Goal: Task Accomplishment & Management: Manage account settings

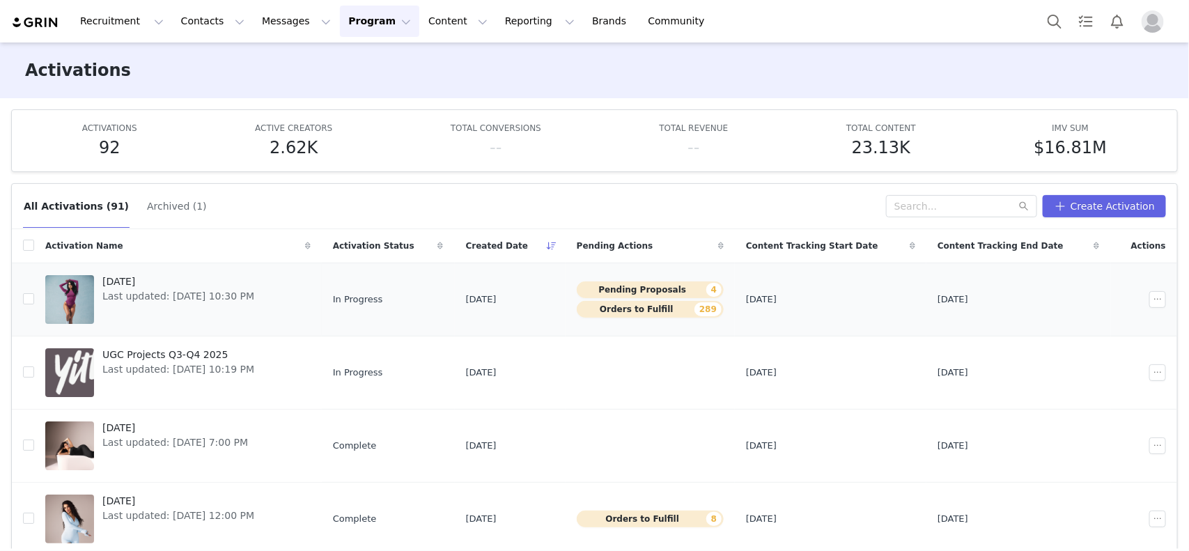
click at [641, 311] on button "Orders to Fulfill 289" at bounding box center [650, 309] width 147 height 17
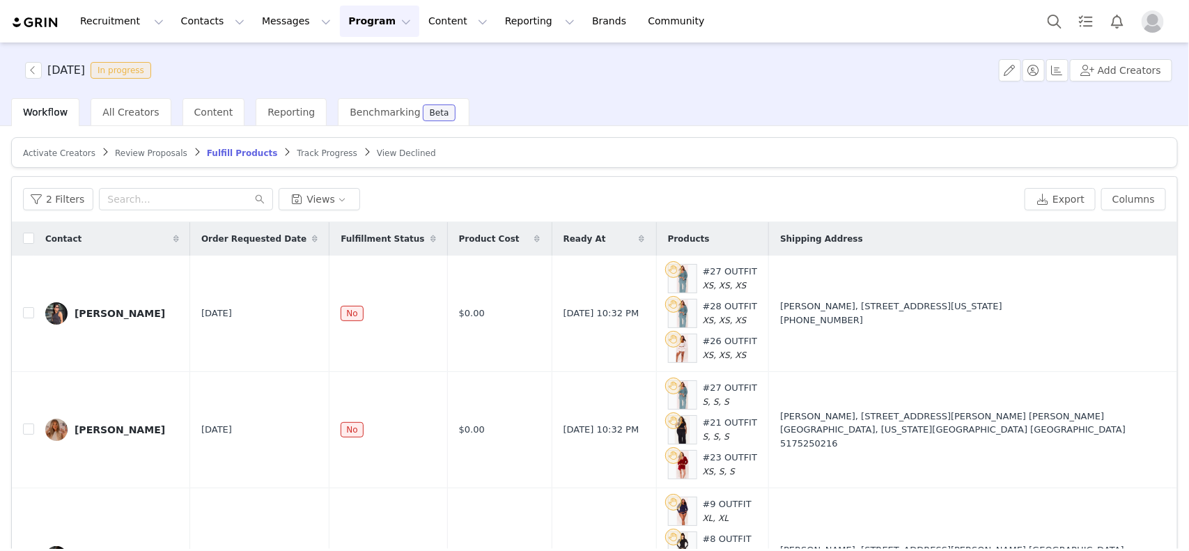
click at [791, 167] on div "Activate Creators Review Proposals Fulfill Products Track Progress View Decline…" at bounding box center [594, 370] width 1167 height 467
click at [57, 203] on button "2 Filters" at bounding box center [58, 199] width 70 height 22
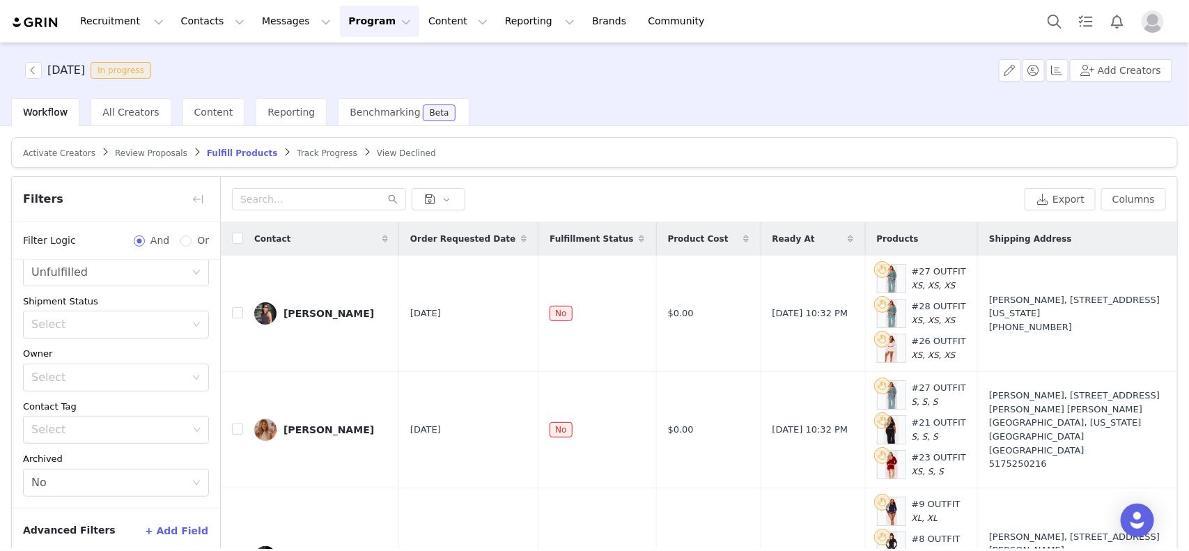
scroll to position [65, 0]
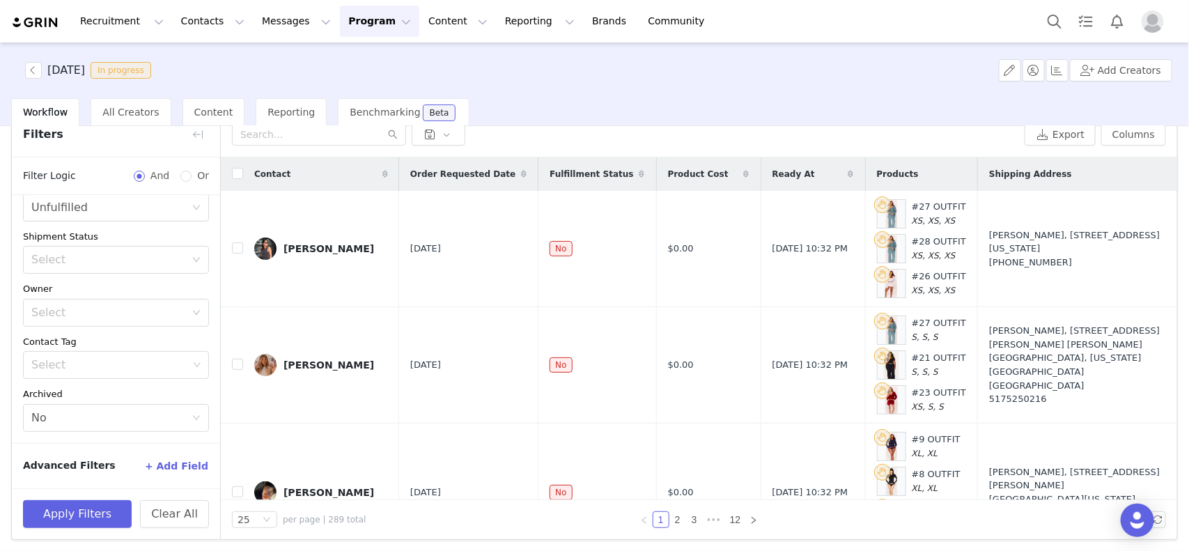
click at [176, 458] on button "+ Add Field" at bounding box center [176, 466] width 65 height 22
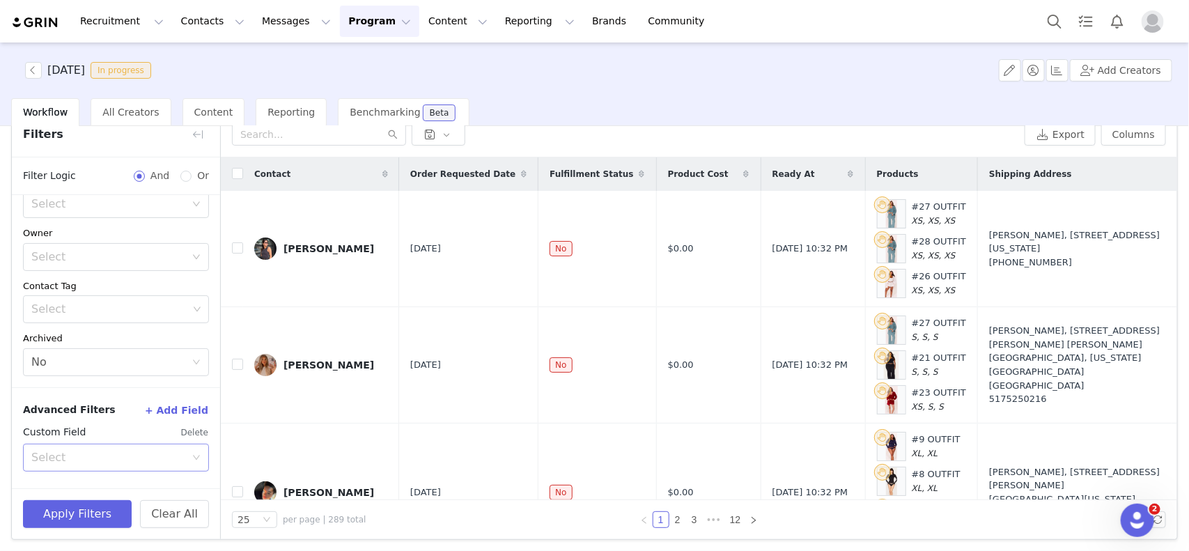
click at [127, 457] on div "Select" at bounding box center [108, 458] width 154 height 14
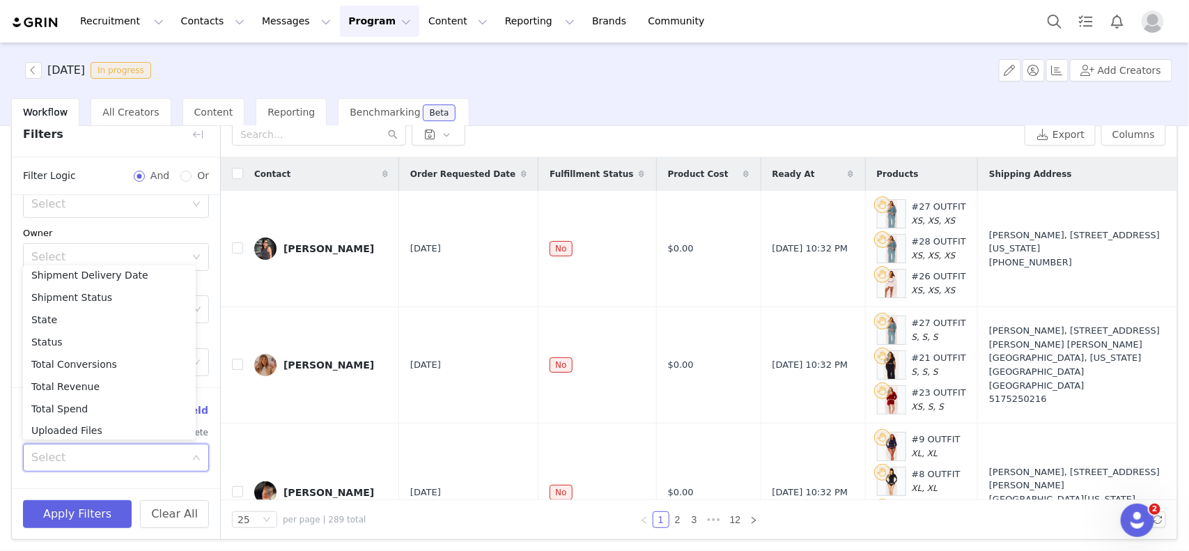
scroll to position [1057, 0]
click at [86, 425] on li "Your Properties" at bounding box center [109, 426] width 173 height 22
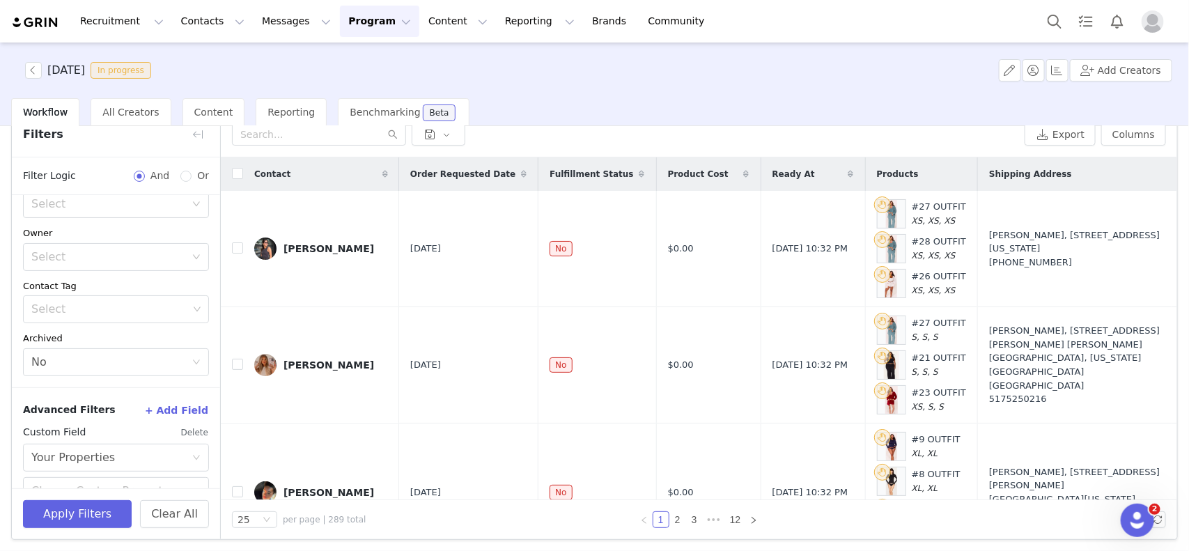
scroll to position [258, 0]
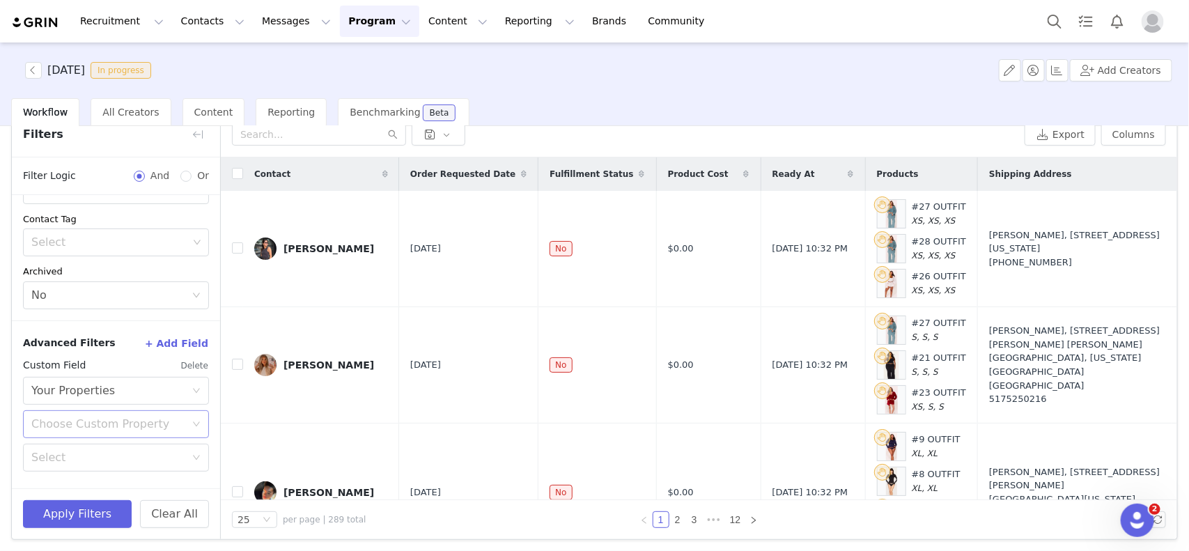
click at [89, 423] on div "Choose Custom Property" at bounding box center [108, 424] width 154 height 14
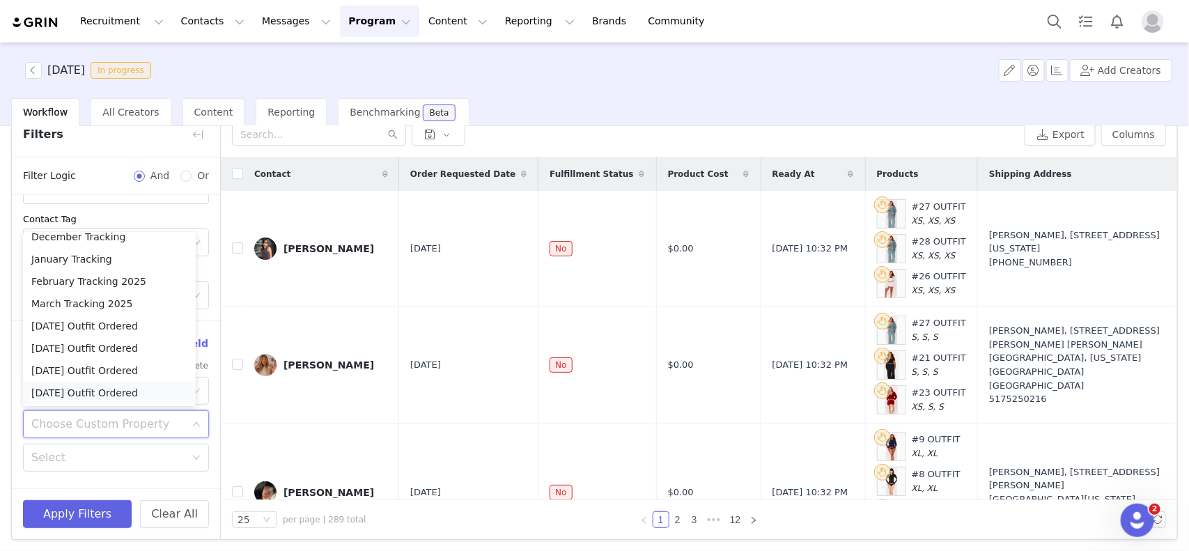
click at [109, 392] on li "[DATE] Outfit Ordered" at bounding box center [109, 393] width 173 height 22
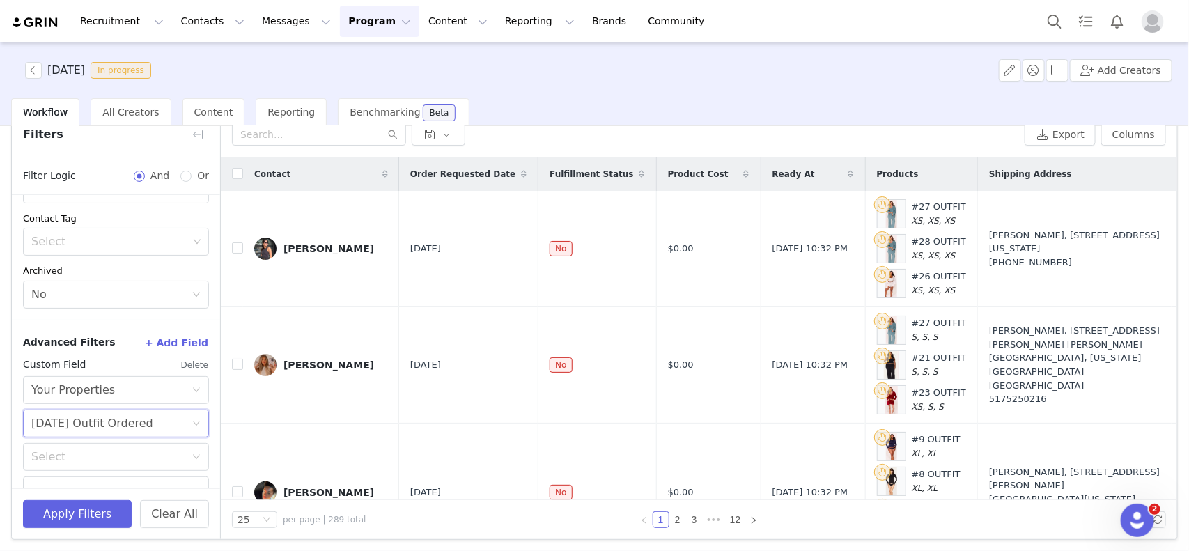
scroll to position [286, 0]
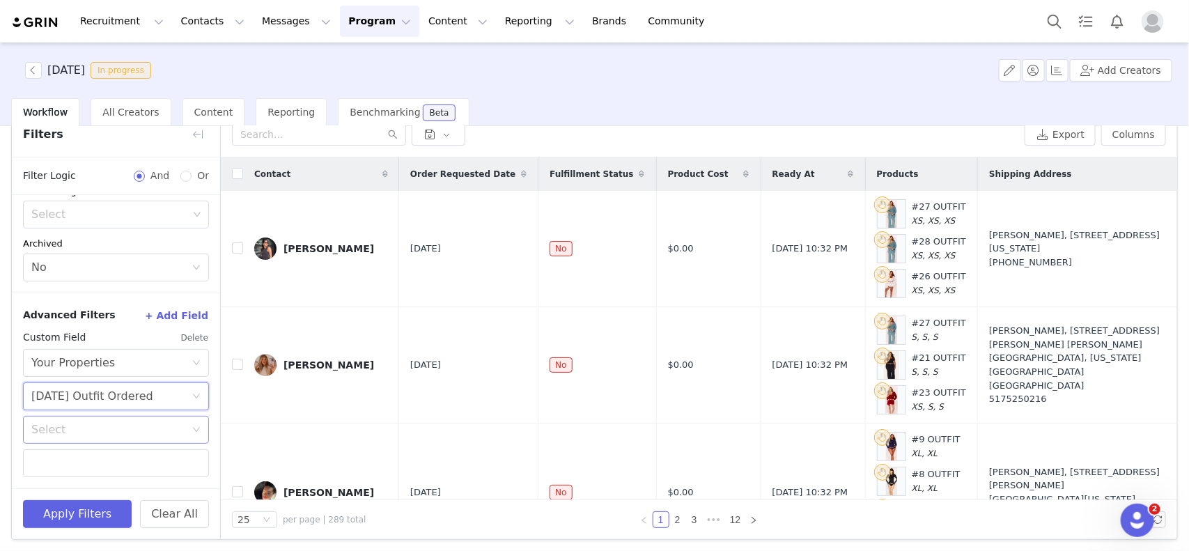
click at [98, 433] on div "Select" at bounding box center [108, 430] width 154 height 14
click at [54, 506] on li "Exists" at bounding box center [109, 503] width 173 height 22
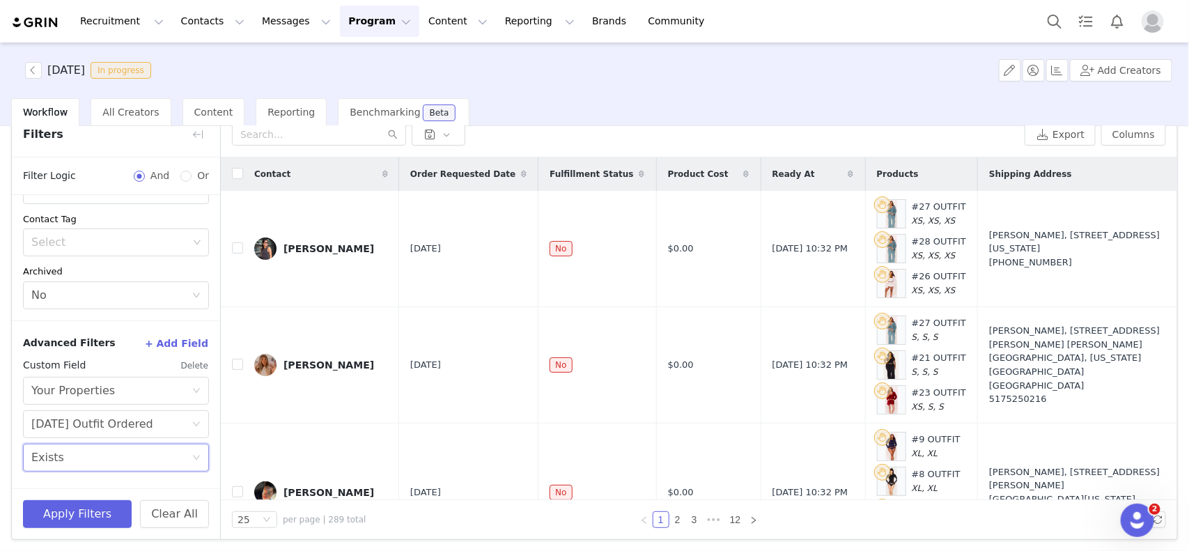
scroll to position [258, 0]
click at [112, 519] on button "Apply Filters" at bounding box center [77, 514] width 109 height 28
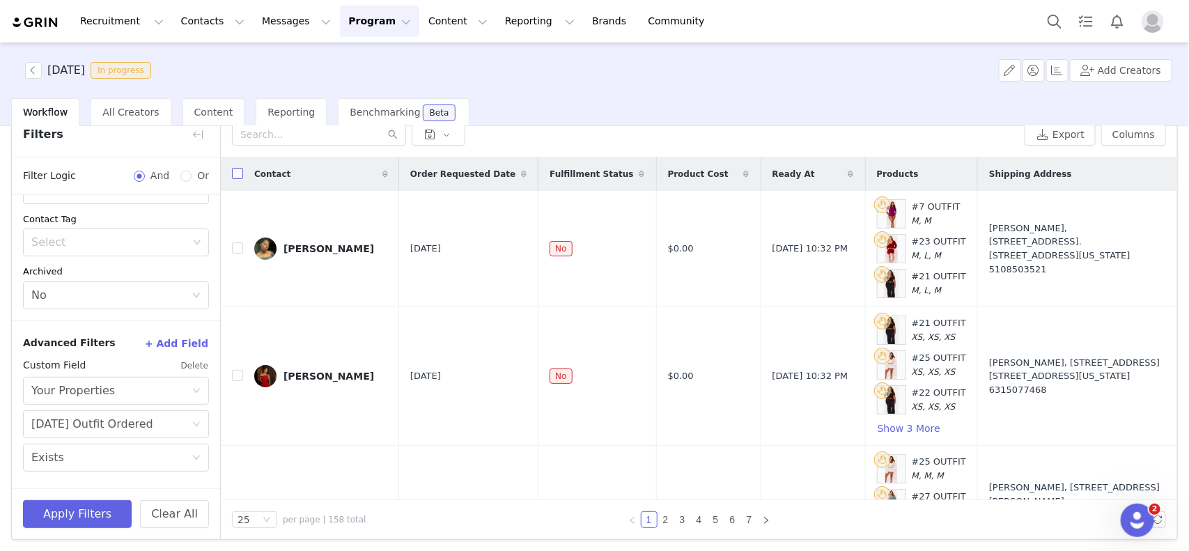
click at [239, 173] on input "checkbox" at bounding box center [237, 173] width 11 height 11
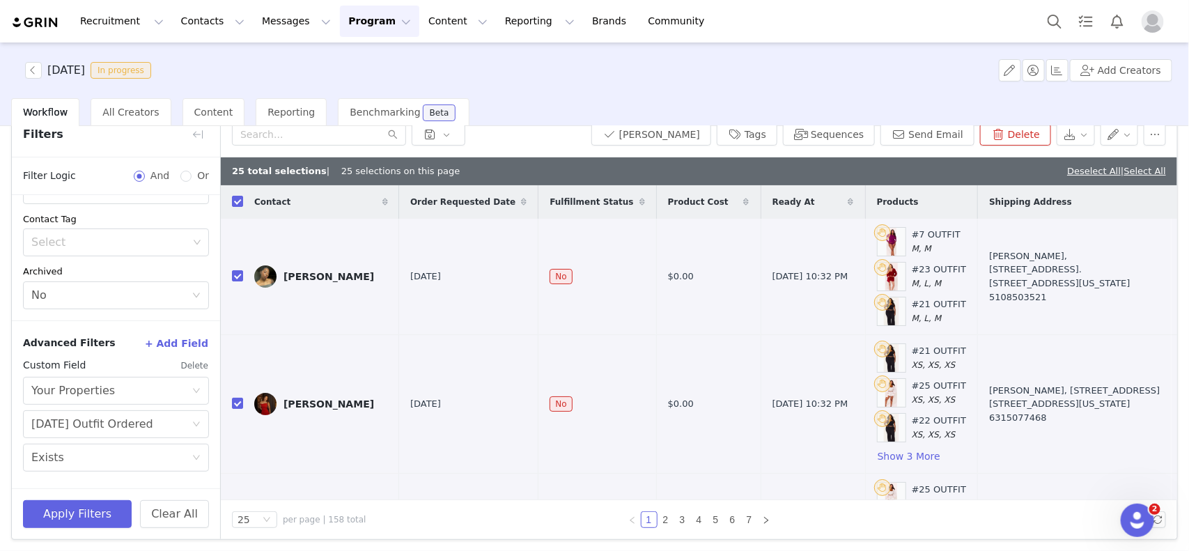
checkbox input "true"
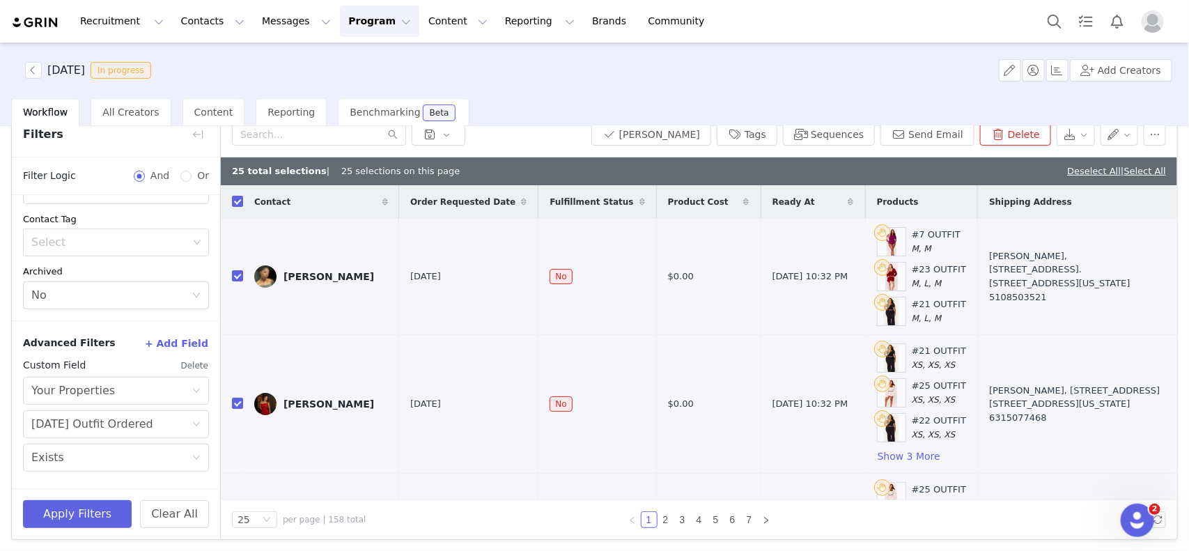
checkbox input "true"
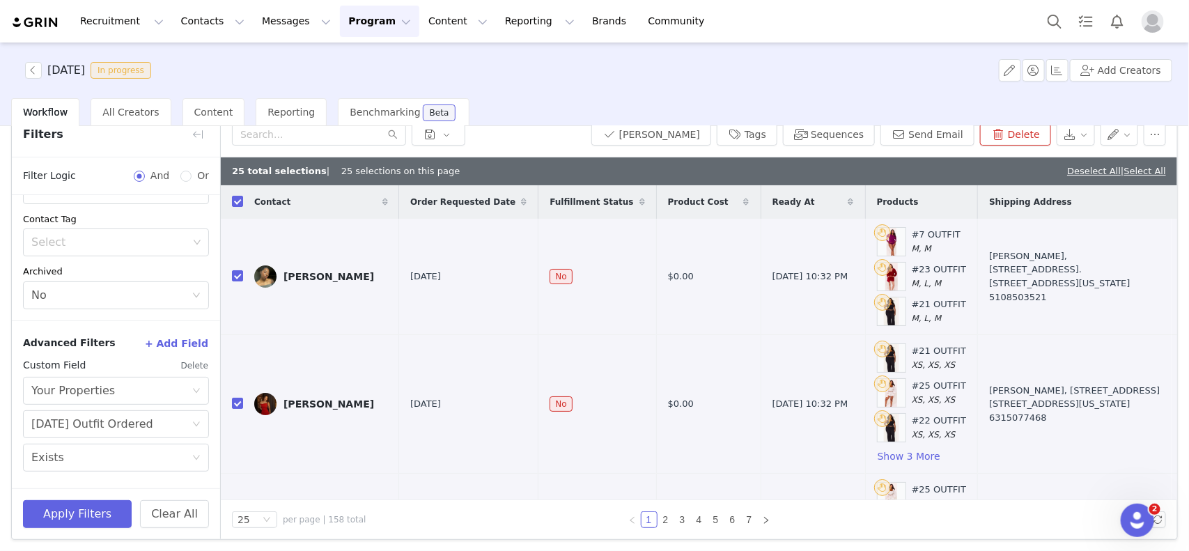
checkbox input "true"
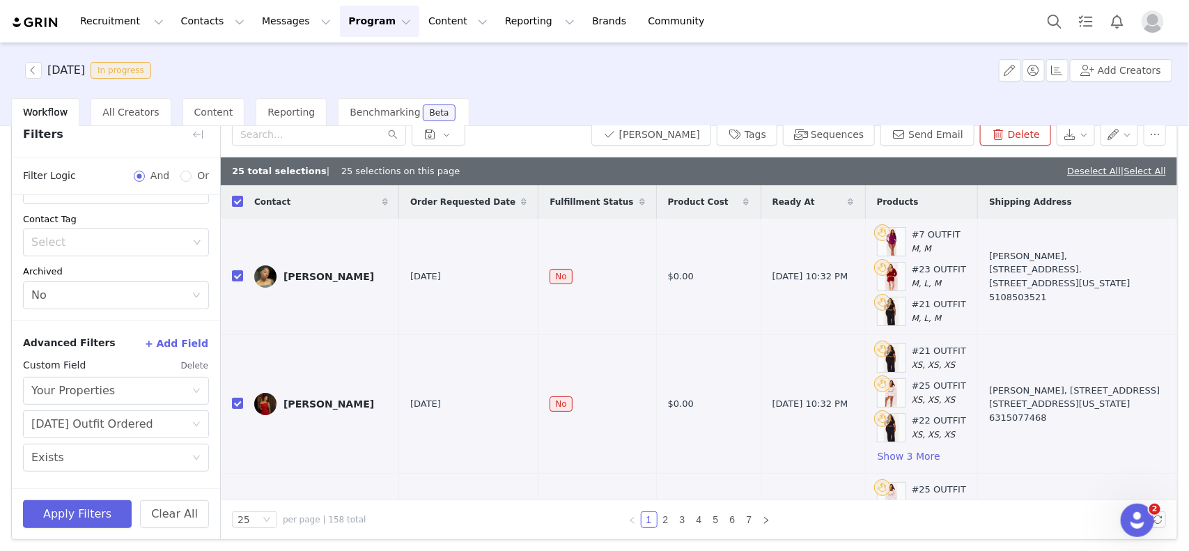
checkbox input "true"
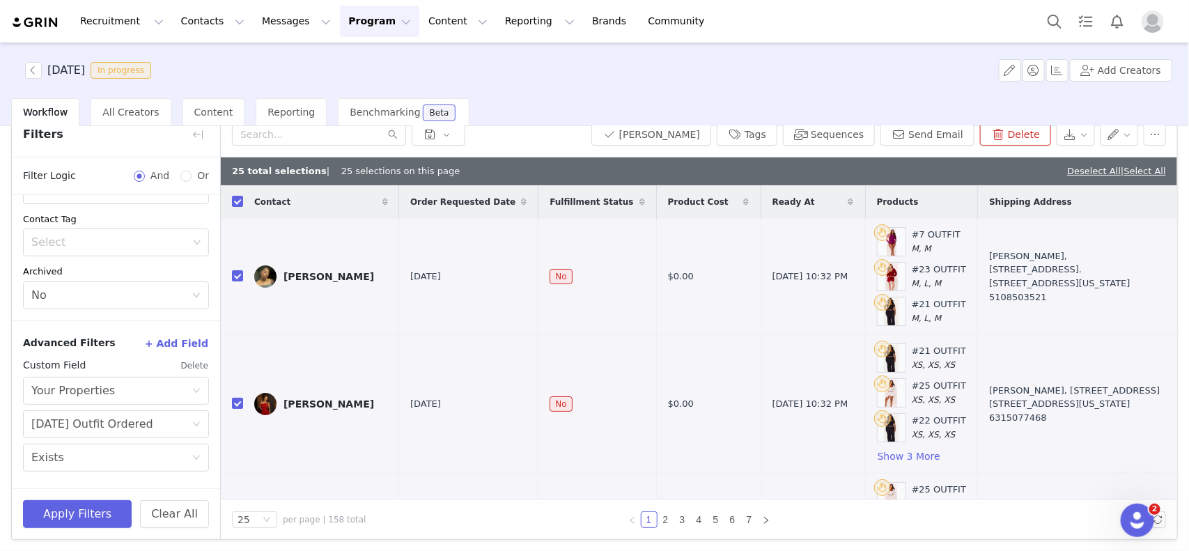
checkbox input "true"
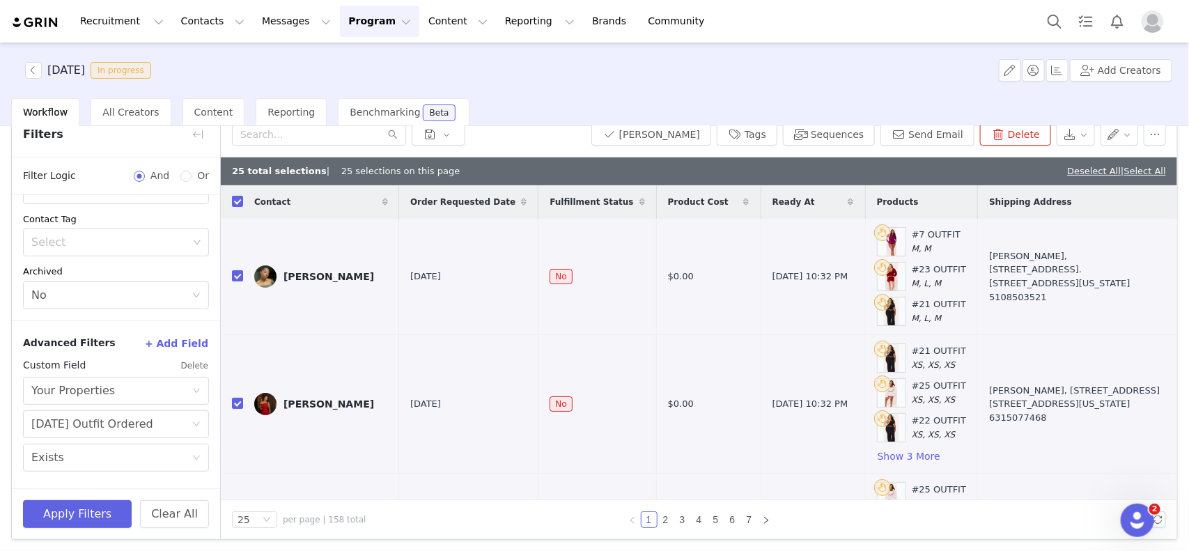
checkbox input "true"
click at [1136, 173] on link "Select All" at bounding box center [1145, 171] width 42 height 10
click at [698, 137] on button "[PERSON_NAME]" at bounding box center [651, 134] width 120 height 22
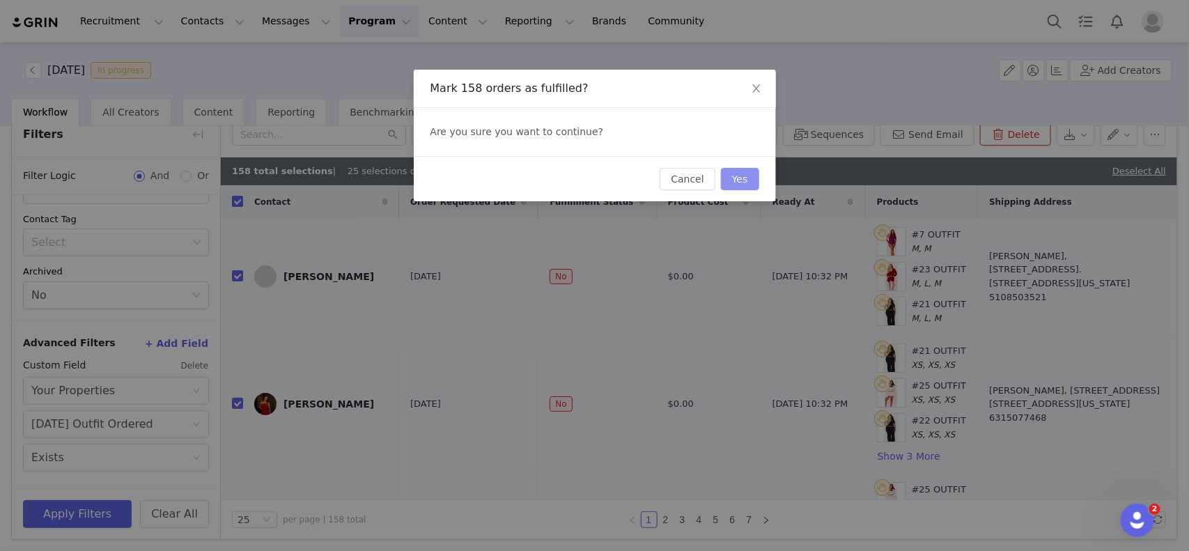
click at [739, 175] on button "Yes" at bounding box center [740, 179] width 38 height 22
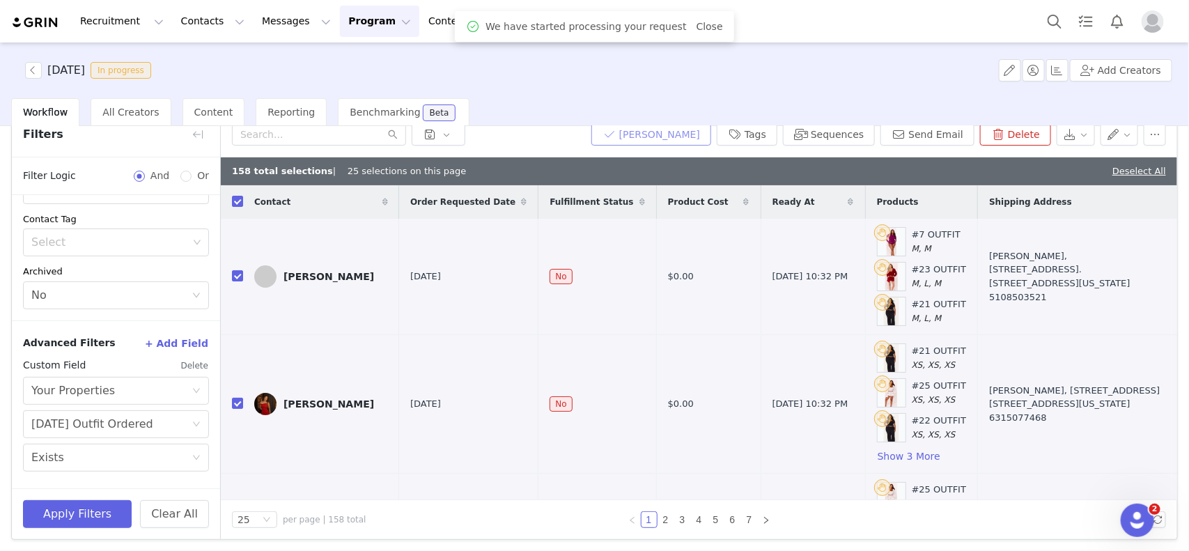
scroll to position [61, 0]
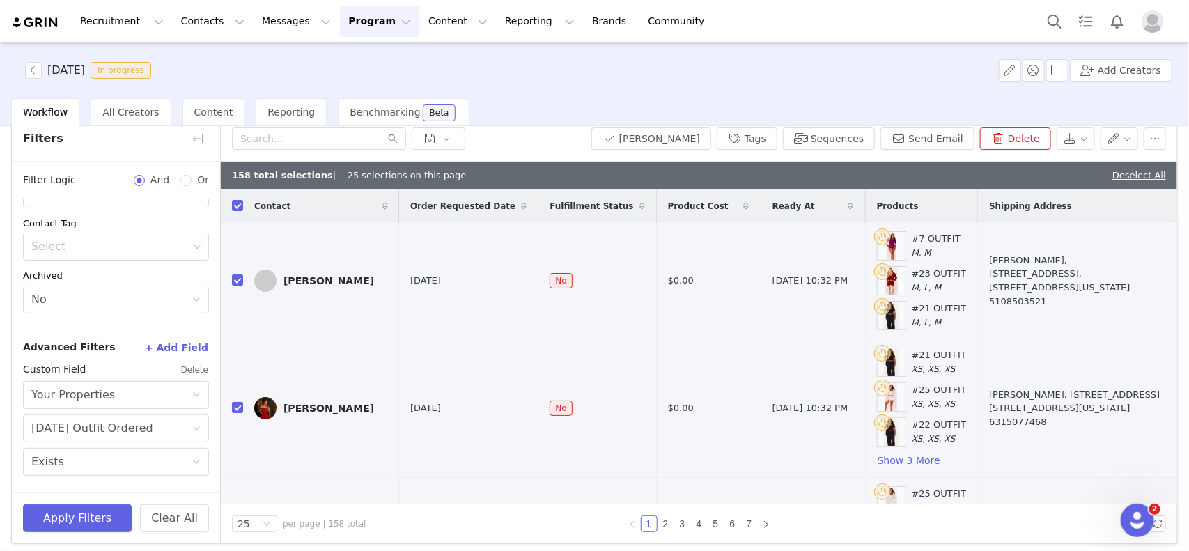
click at [182, 366] on button "Delete" at bounding box center [194, 370] width 29 height 22
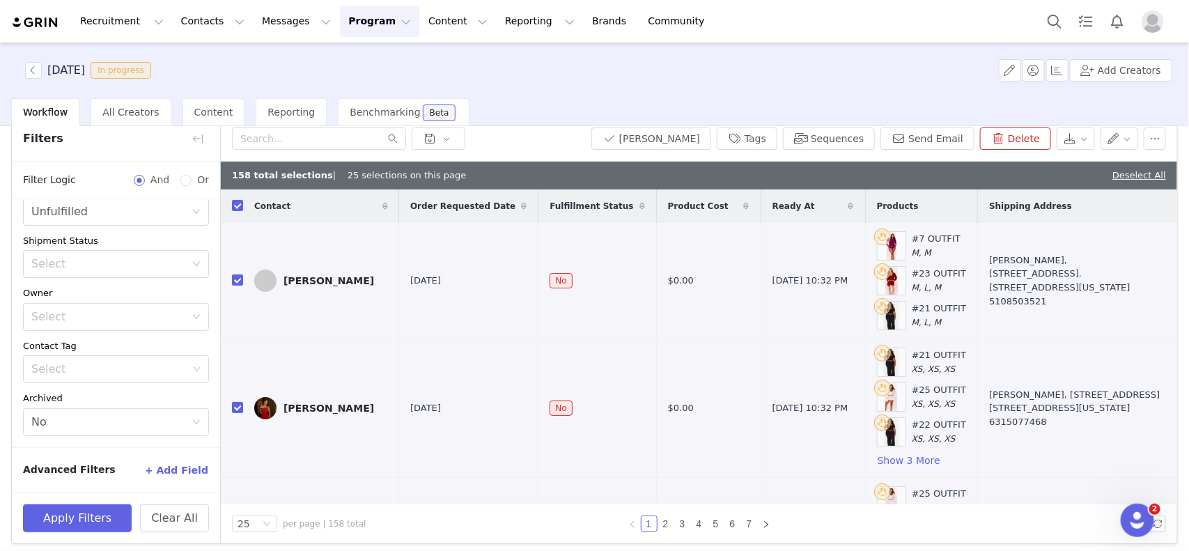
scroll to position [134, 0]
click at [106, 507] on button "Apply Filters" at bounding box center [77, 518] width 109 height 28
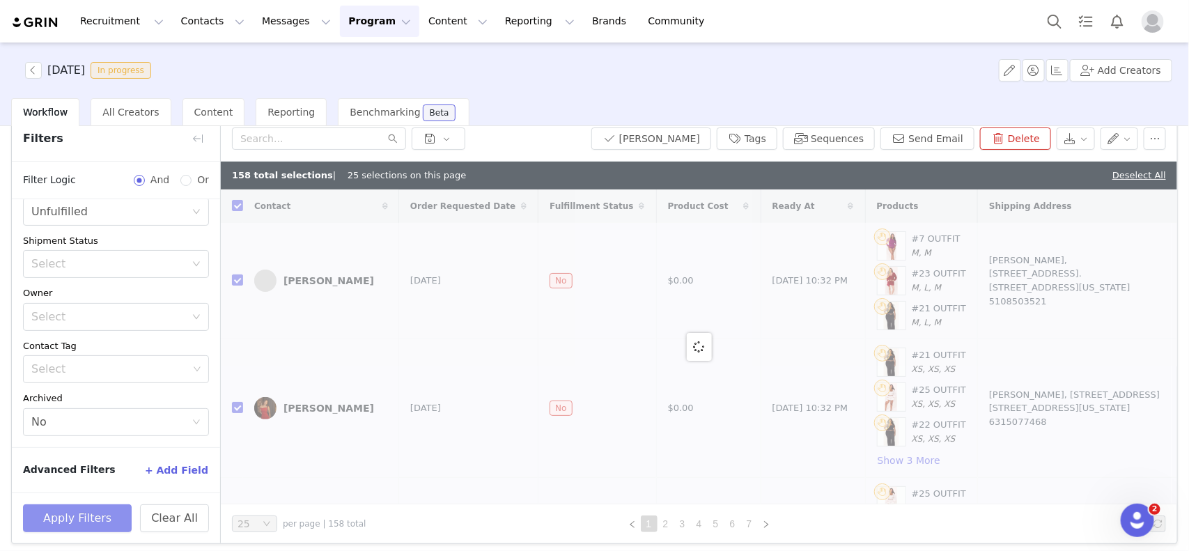
checkbox input "false"
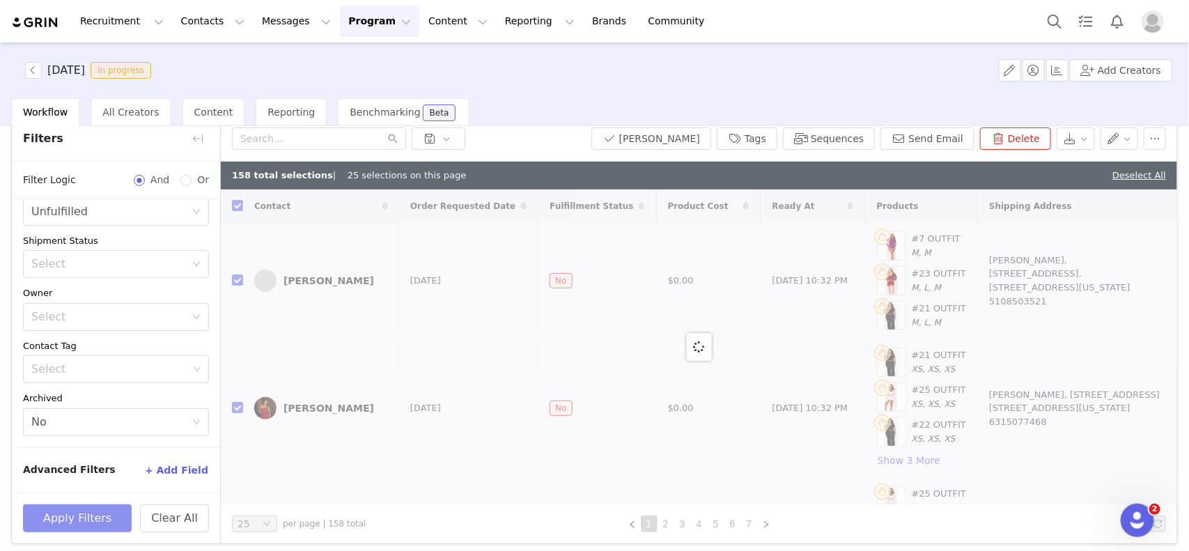
checkbox input "false"
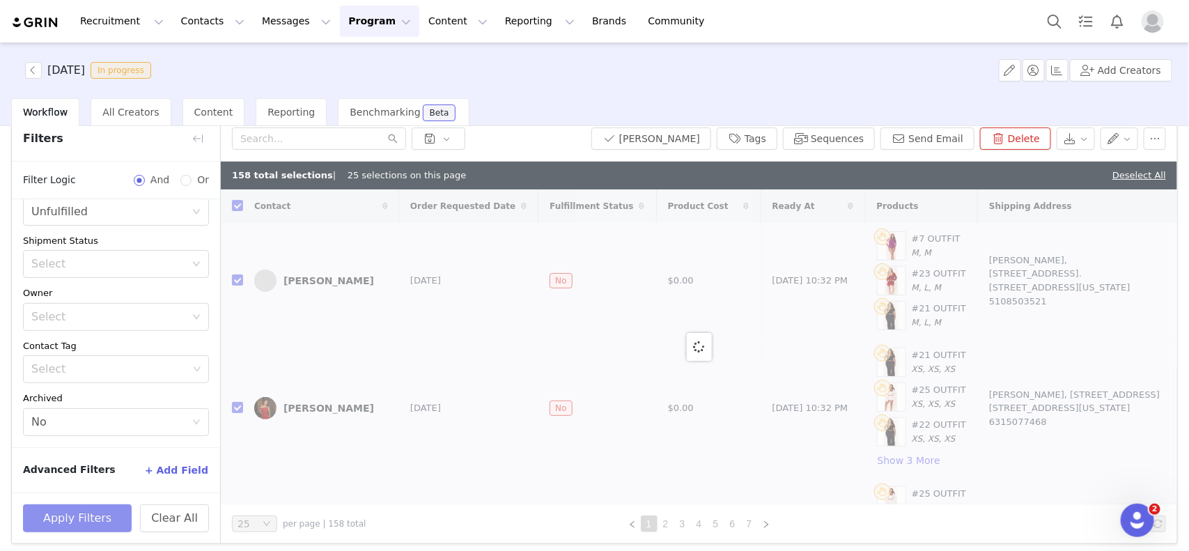
checkbox input "false"
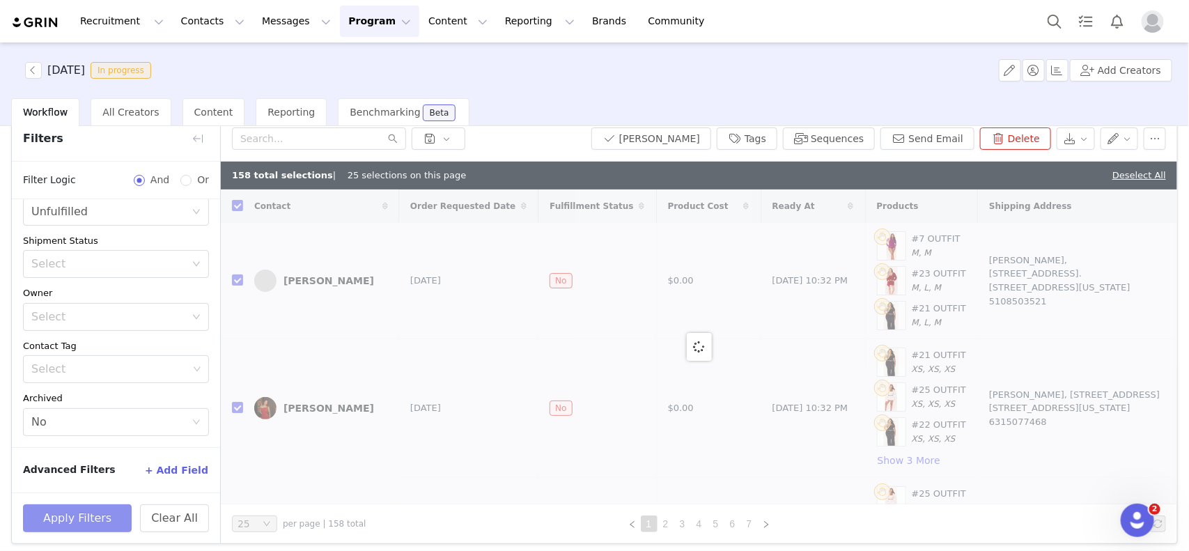
checkbox input "false"
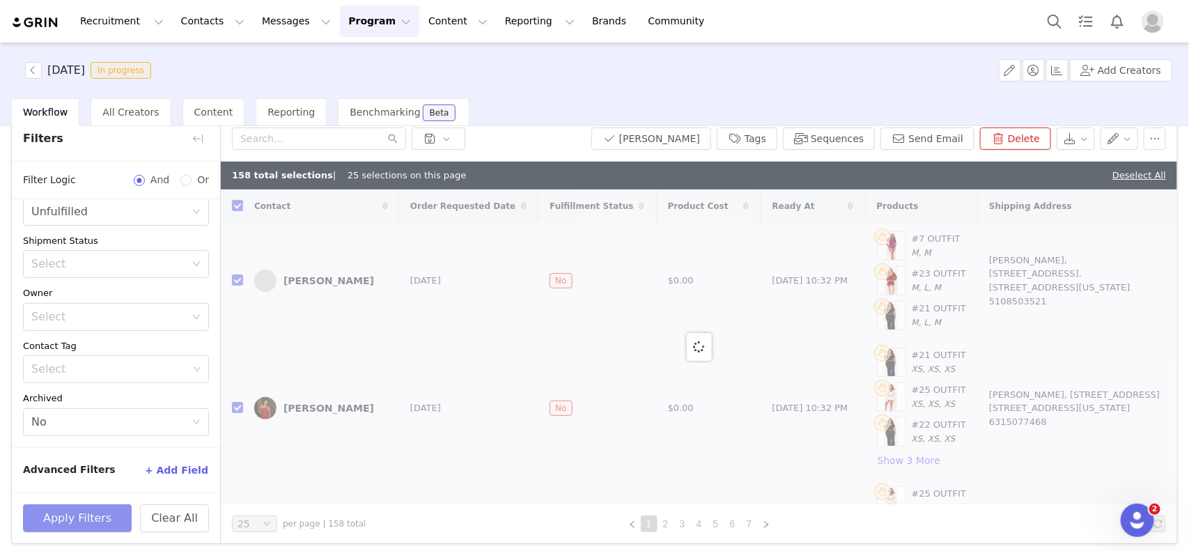
checkbox input "false"
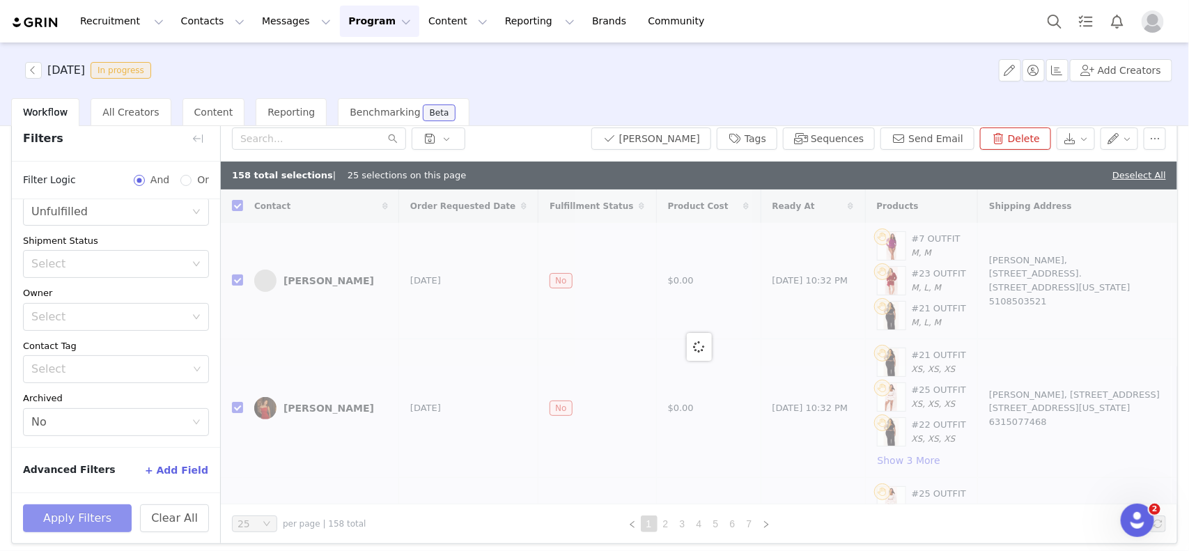
checkbox input "false"
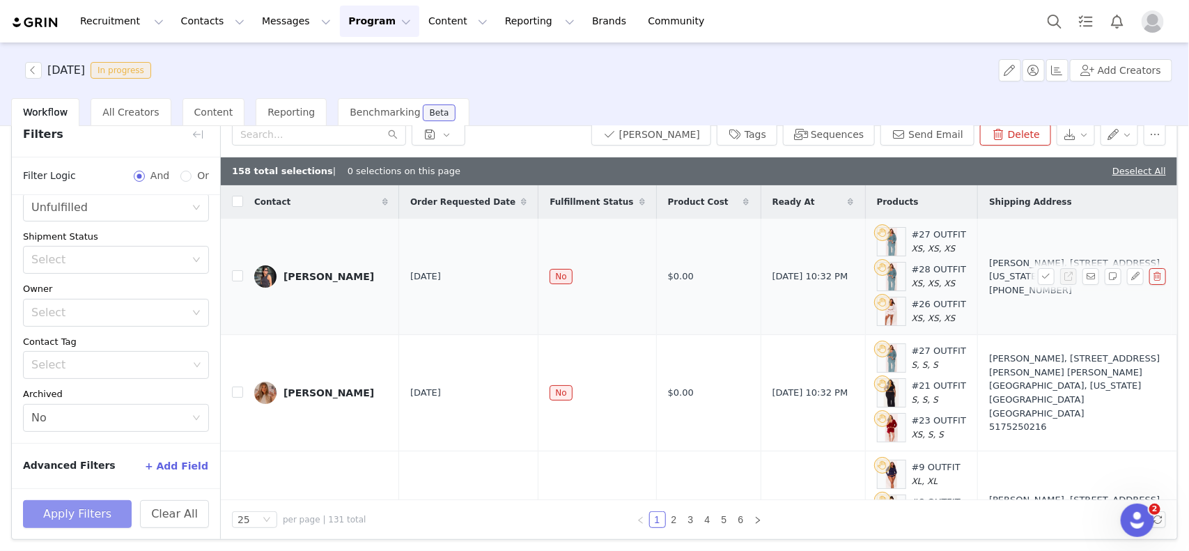
scroll to position [0, 0]
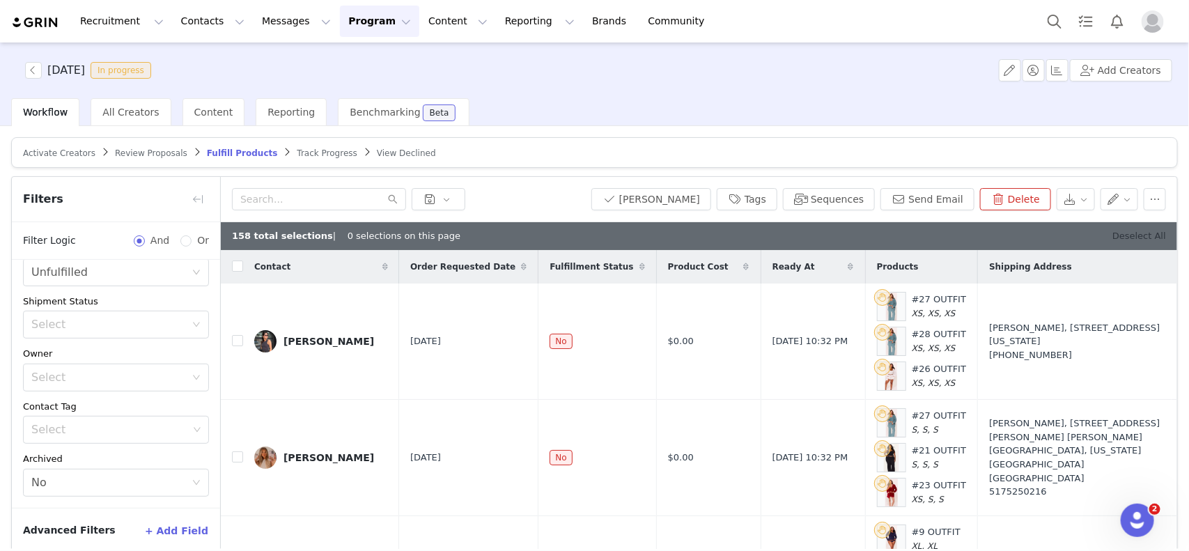
click at [1113, 237] on link "Deselect All" at bounding box center [1139, 236] width 54 height 10
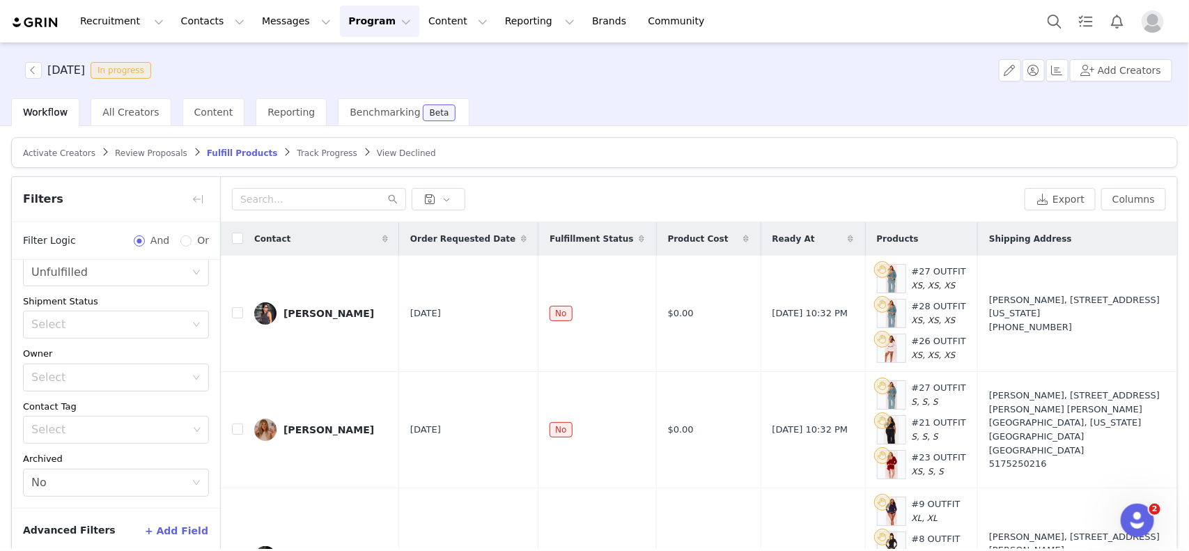
scroll to position [65, 0]
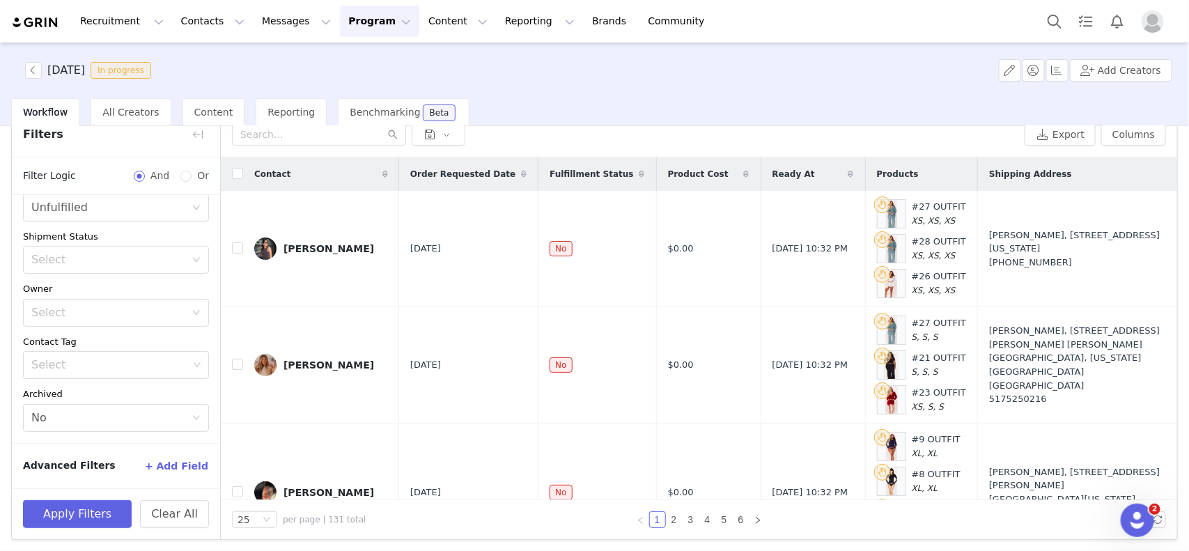
click at [176, 469] on button "+ Add Field" at bounding box center [176, 466] width 65 height 22
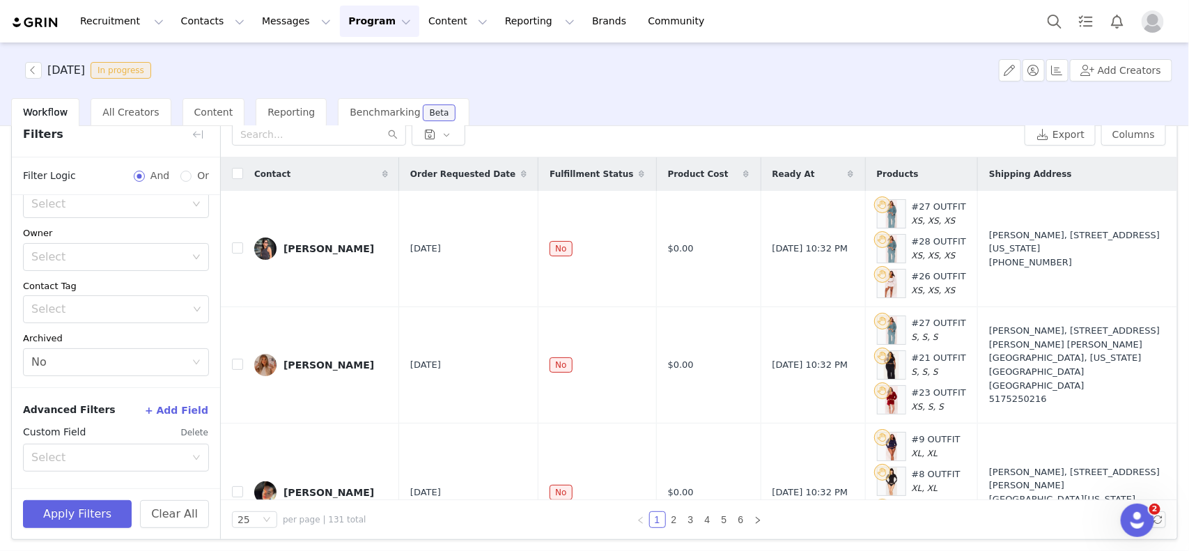
click at [89, 441] on div "Custom Field Delete" at bounding box center [116, 432] width 186 height 22
click at [92, 451] on div "Select" at bounding box center [108, 458] width 154 height 14
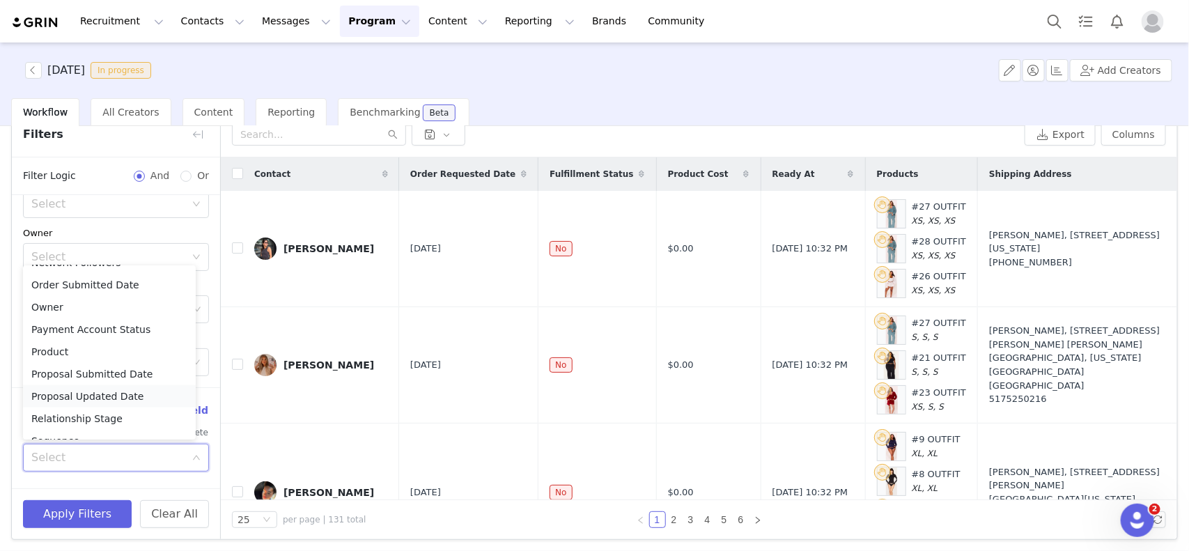
scroll to position [1057, 0]
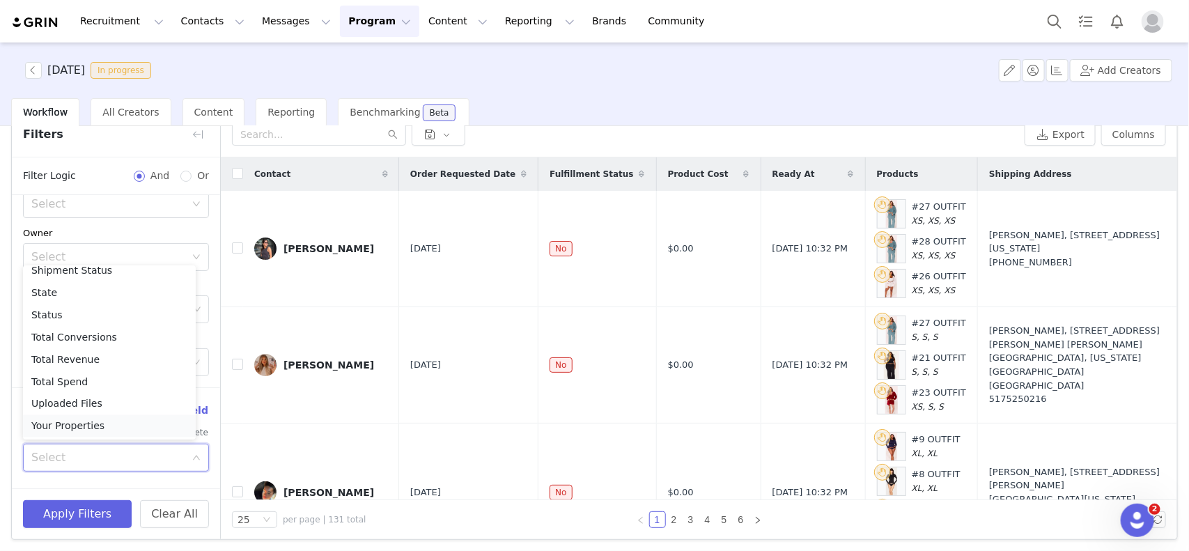
click at [65, 423] on li "Your Properties" at bounding box center [109, 426] width 173 height 22
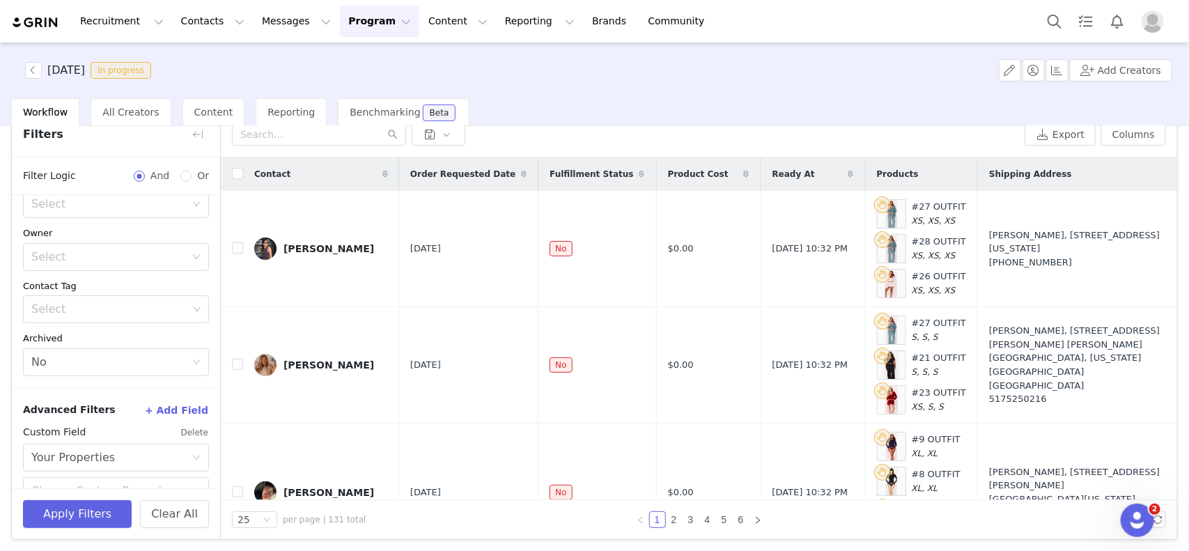
scroll to position [258, 0]
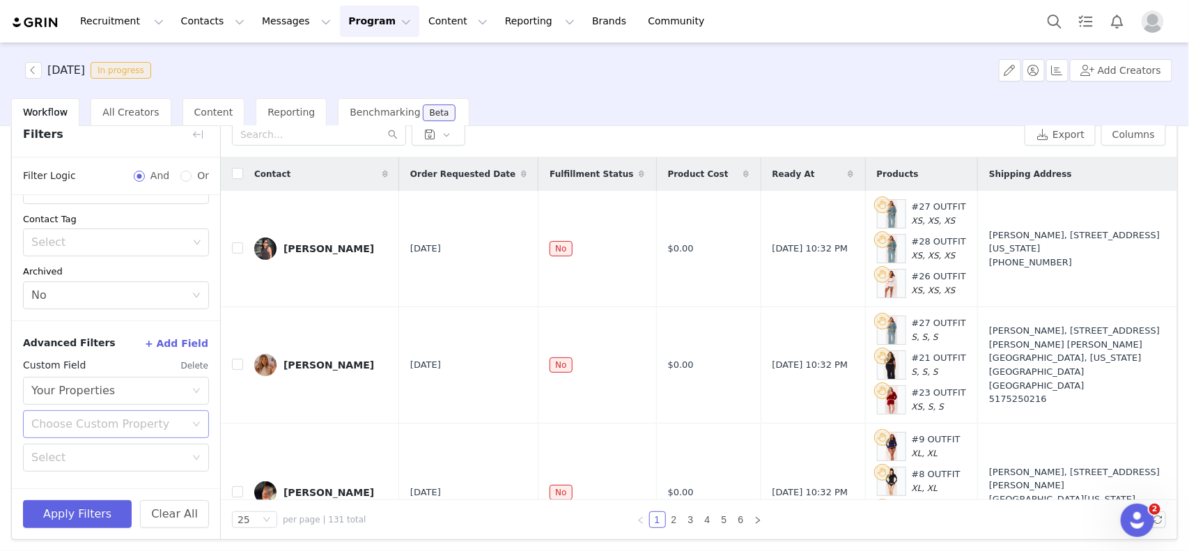
click at [84, 430] on div "Choose Custom Property" at bounding box center [111, 424] width 160 height 26
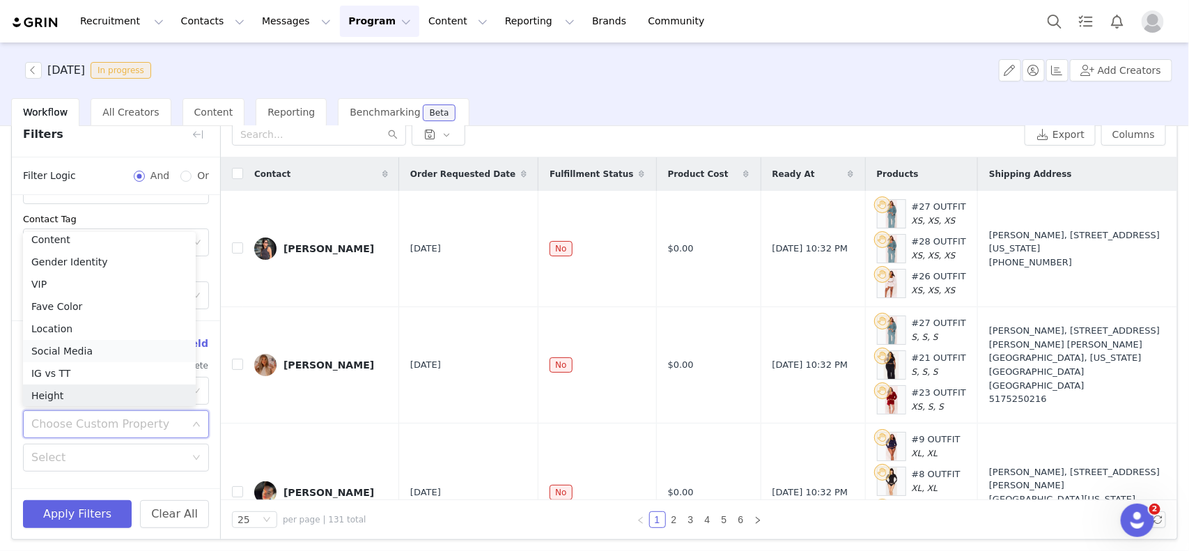
scroll to position [767, 0]
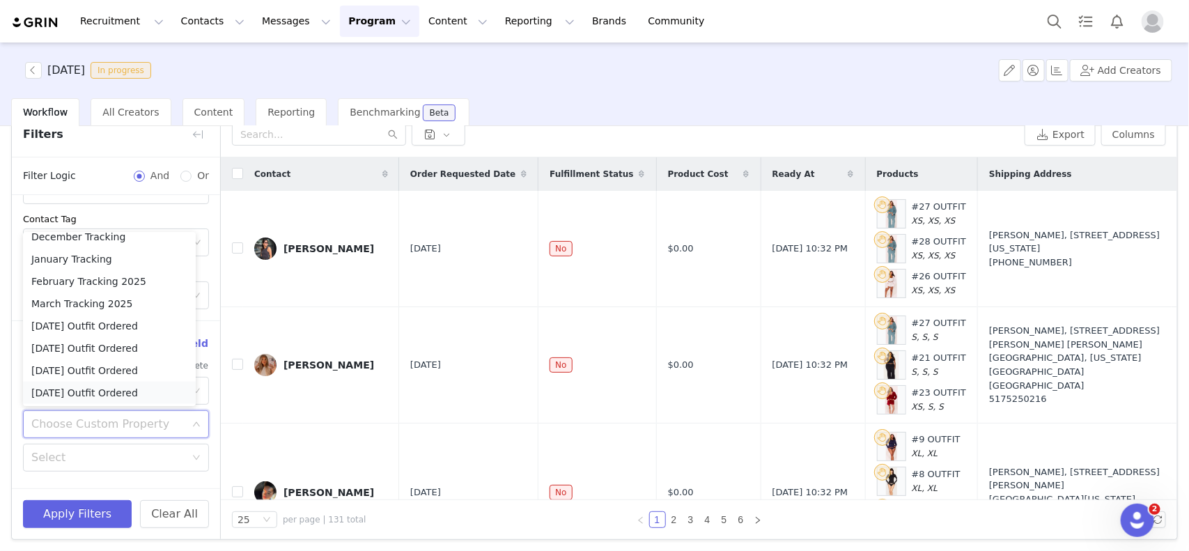
click at [95, 391] on li "[DATE] Outfit Ordered" at bounding box center [109, 393] width 173 height 22
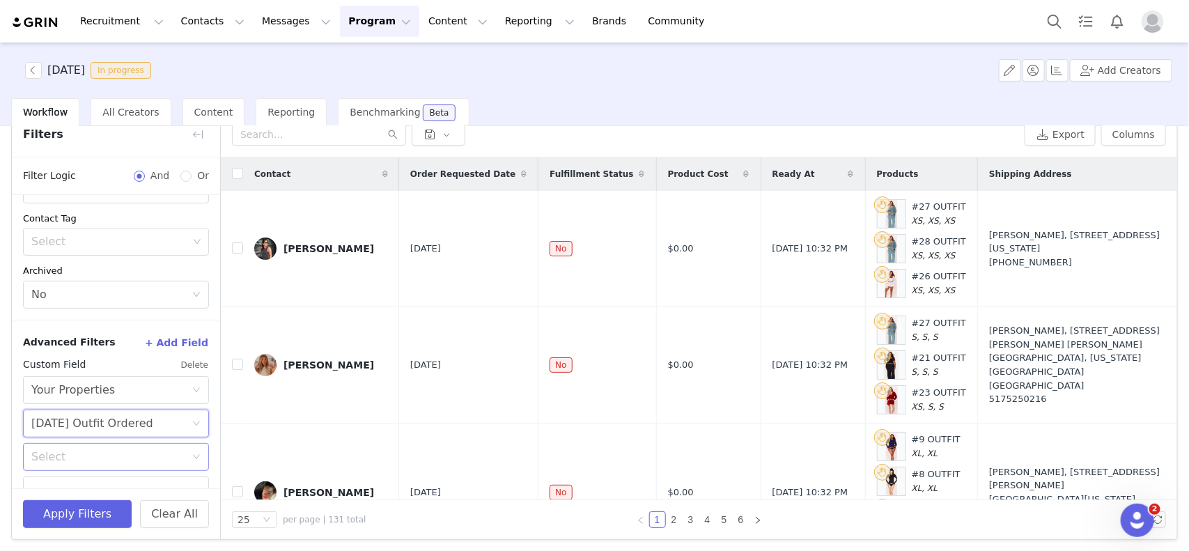
click at [98, 457] on div "Select" at bounding box center [108, 457] width 154 height 14
click at [54, 405] on li "Exists" at bounding box center [109, 403] width 173 height 22
click at [81, 515] on button "Apply Filters" at bounding box center [77, 514] width 109 height 28
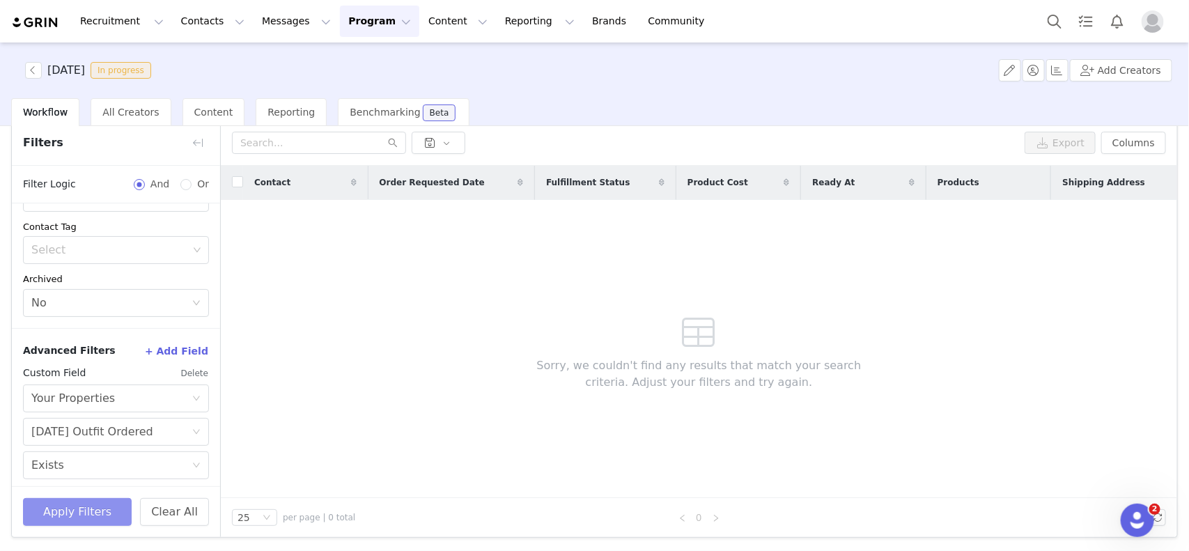
scroll to position [54, 0]
click at [180, 378] on button "Delete" at bounding box center [194, 375] width 29 height 22
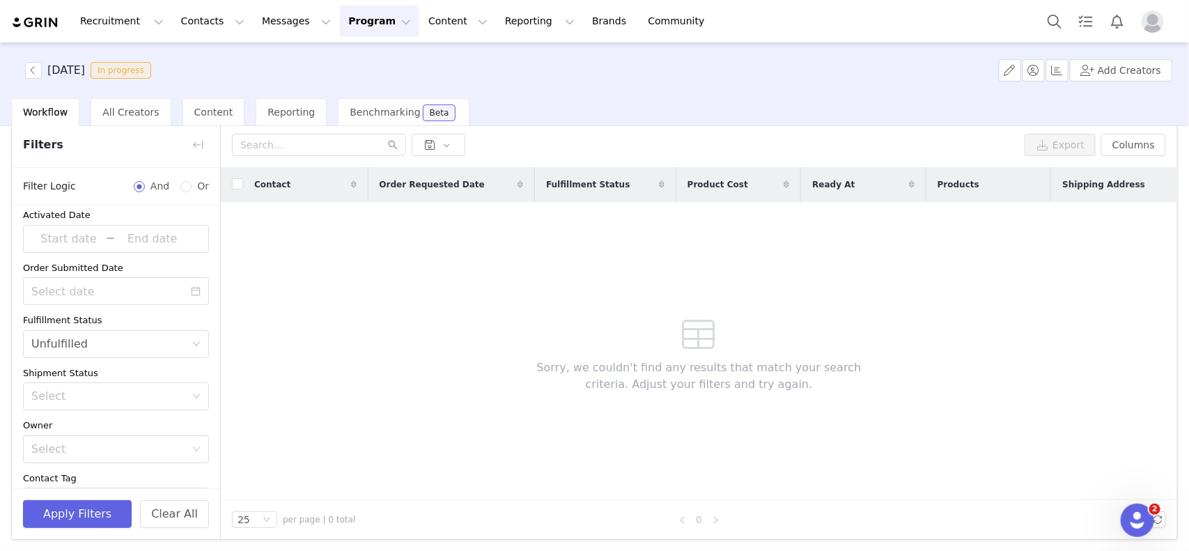
scroll to position [0, 0]
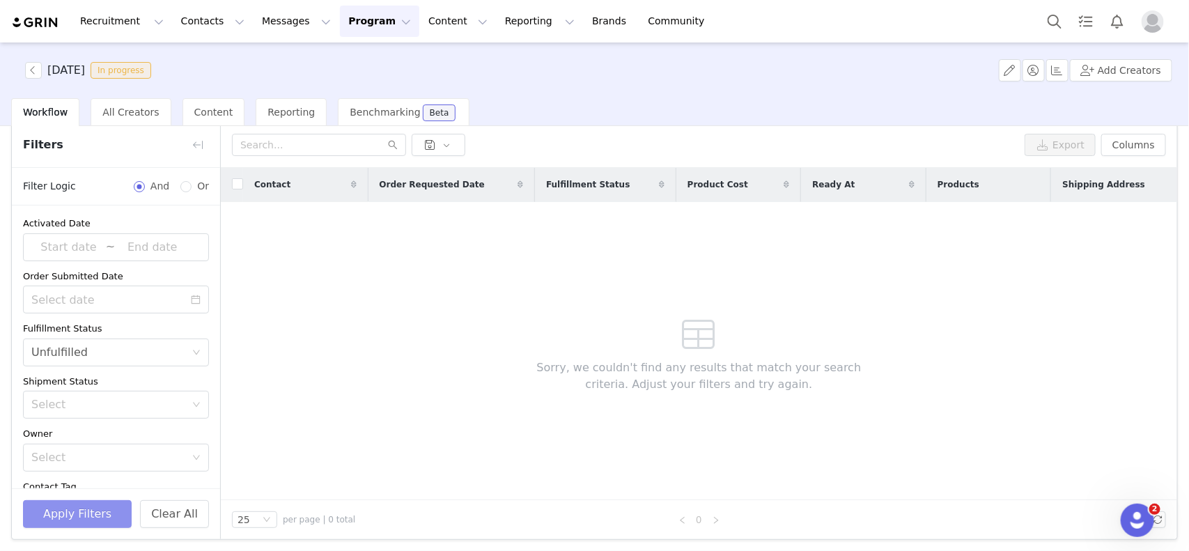
click at [101, 514] on button "Apply Filters" at bounding box center [77, 514] width 109 height 28
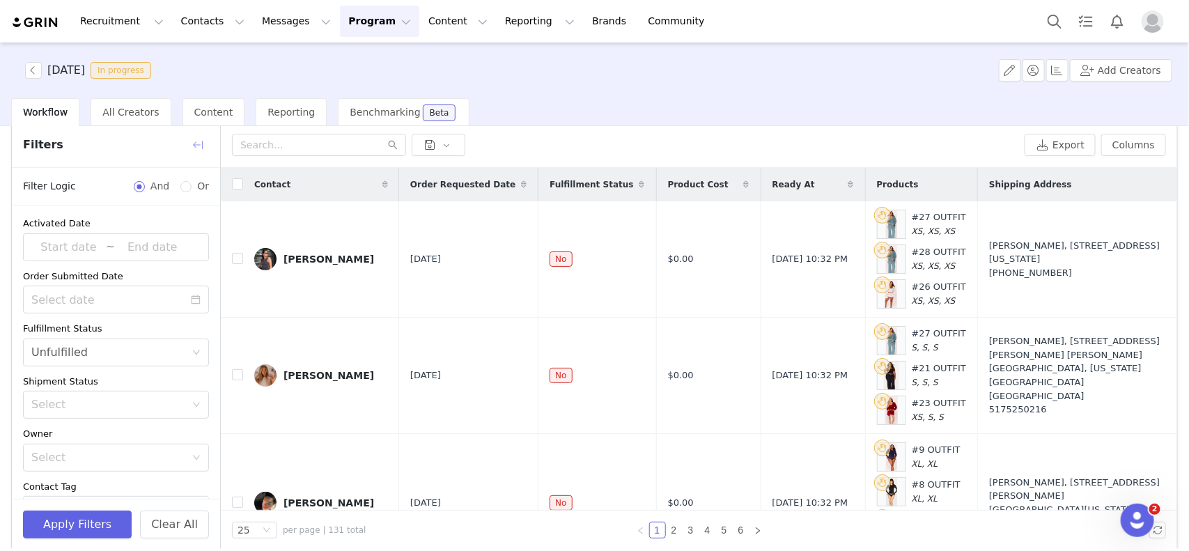
click at [195, 143] on button "button" at bounding box center [198, 145] width 22 height 22
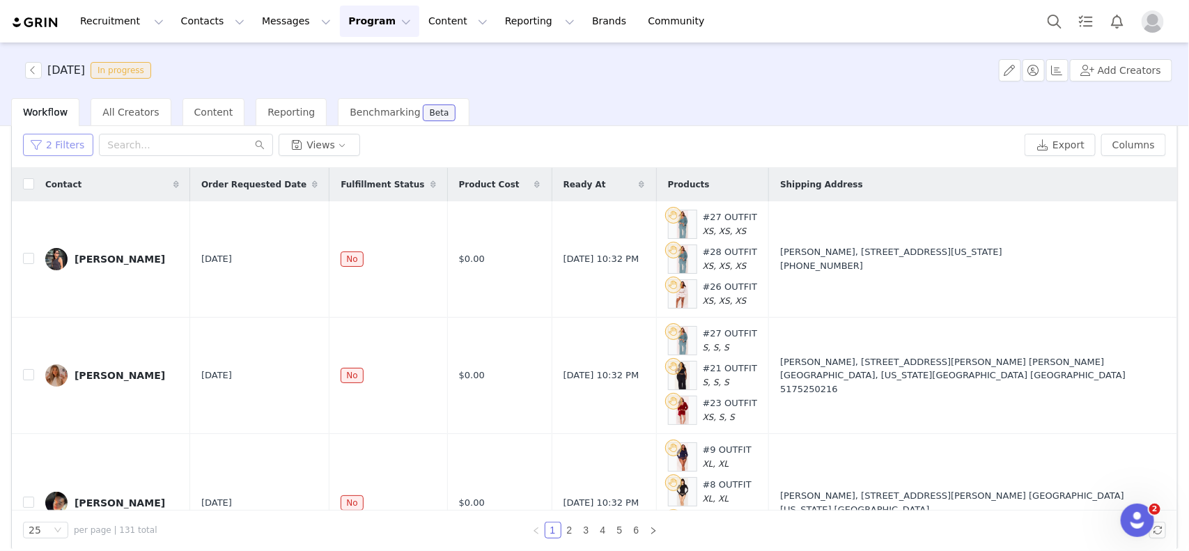
click at [72, 148] on button "2 Filters" at bounding box center [58, 145] width 70 height 22
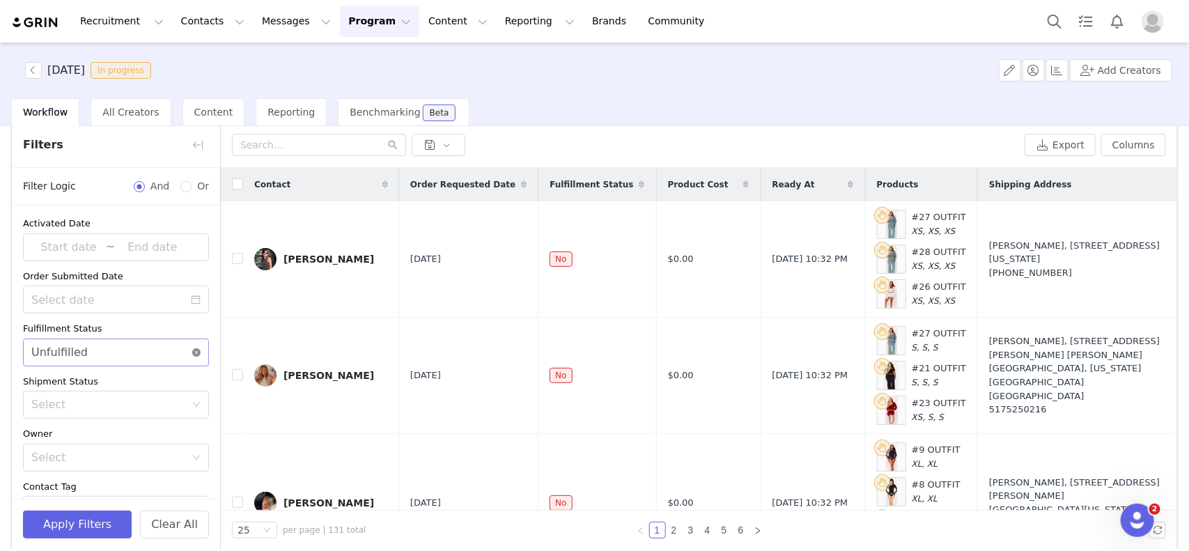
click at [192, 350] on icon "icon: close-circle" at bounding box center [196, 352] width 8 height 8
click at [100, 516] on button "Apply Filters" at bounding box center [77, 525] width 109 height 28
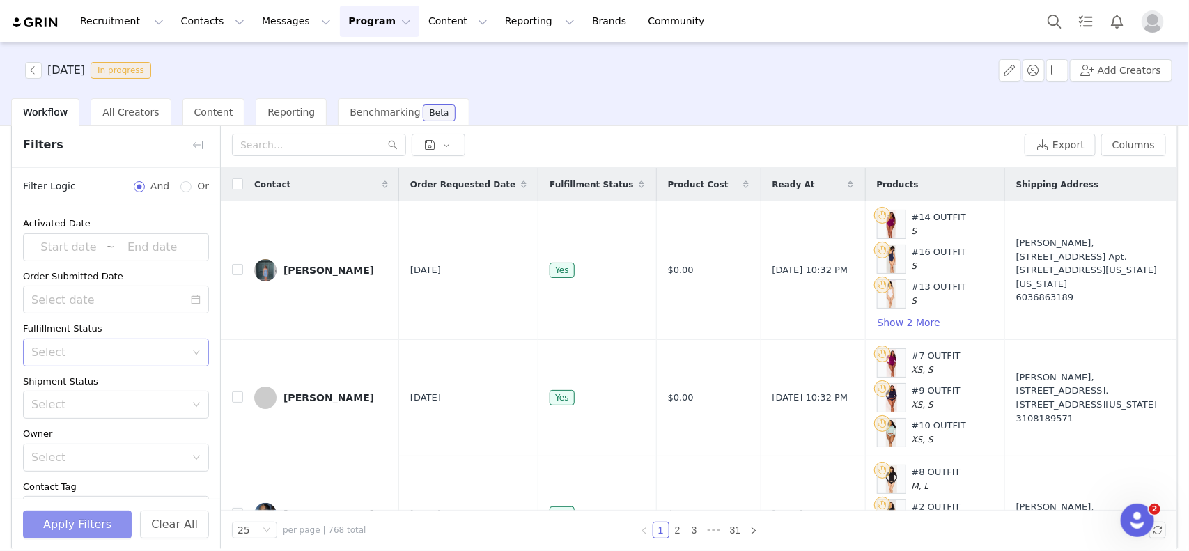
click at [147, 349] on div "Select" at bounding box center [108, 352] width 154 height 14
click at [96, 403] on li "Unfulfilled" at bounding box center [109, 404] width 173 height 22
click at [112, 515] on button "Apply Filters" at bounding box center [77, 525] width 109 height 28
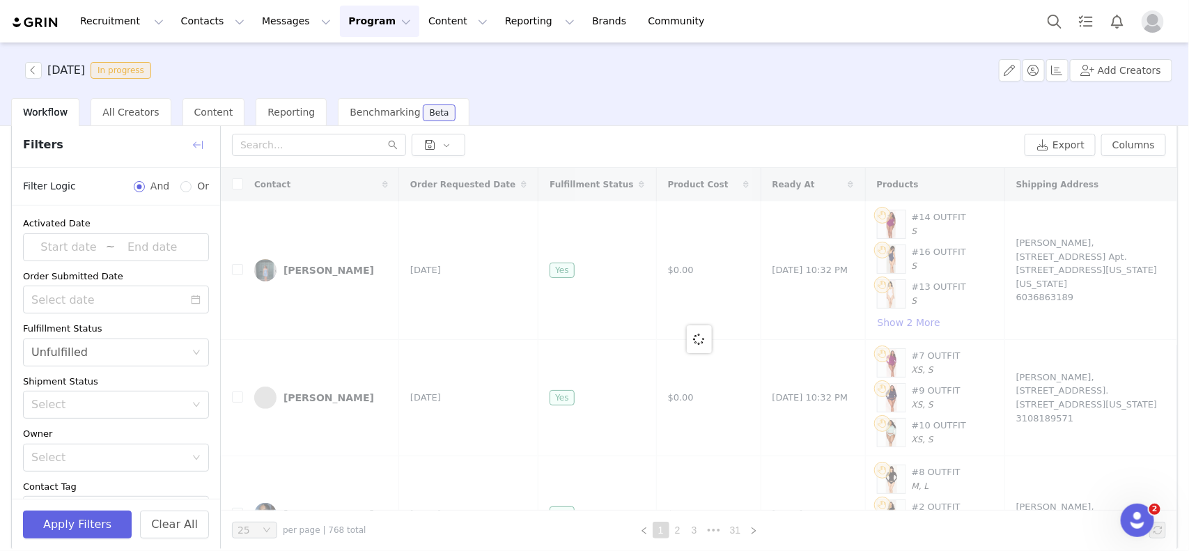
click at [197, 138] on button "button" at bounding box center [198, 145] width 22 height 22
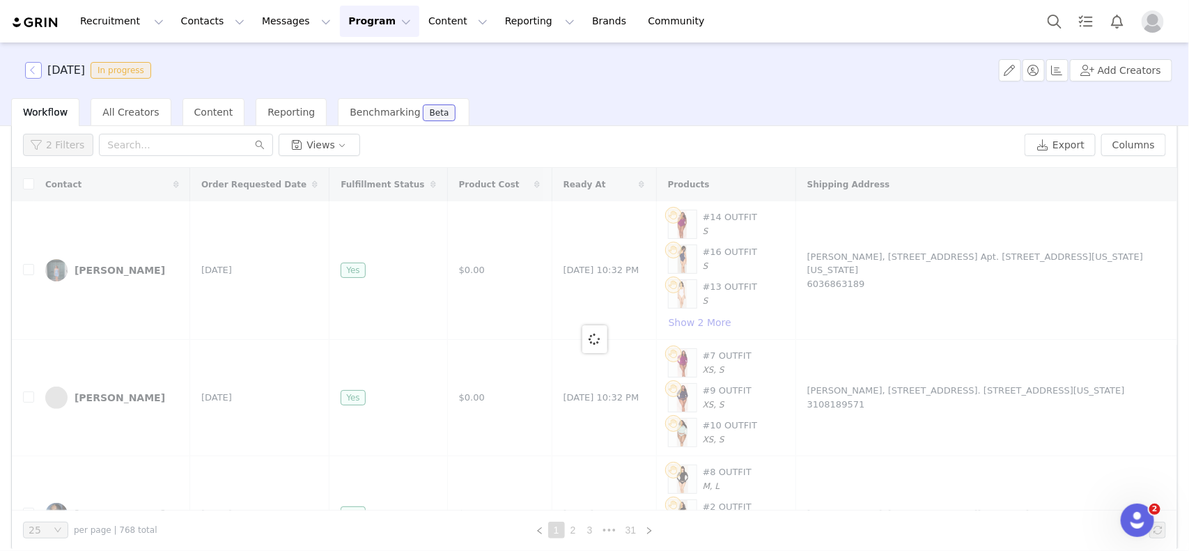
click at [36, 74] on button "button" at bounding box center [33, 70] width 17 height 17
